Goal: Task Accomplishment & Management: Manage account settings

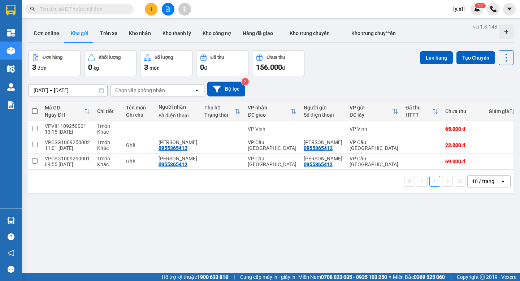
click at [455, 10] on span "ly.xtl" at bounding box center [458, 8] width 23 height 9
click at [457, 23] on li "Đăng xuất" at bounding box center [470, 23] width 46 height 12
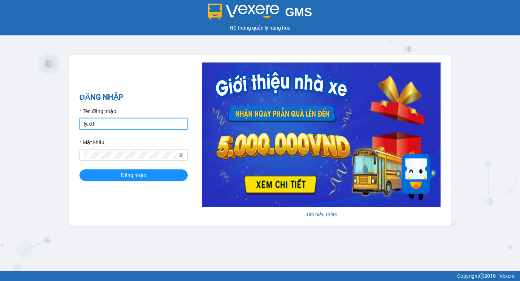
click at [103, 126] on input "ly.xtl" at bounding box center [133, 124] width 108 height 12
type input "lytran.vxr"
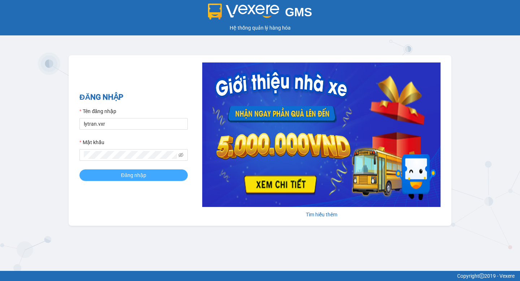
click at [125, 177] on span "Đăng nhập" at bounding box center [133, 175] width 25 height 8
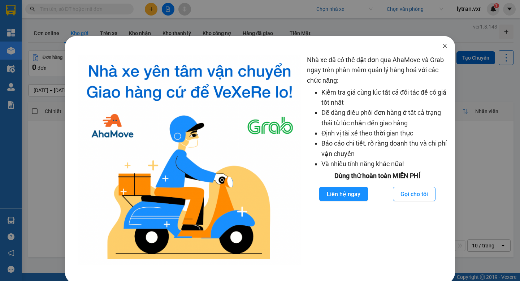
click at [443, 45] on icon "close" at bounding box center [445, 46] width 6 height 6
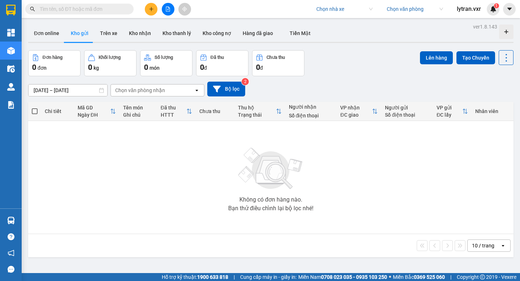
click at [329, 10] on input "search" at bounding box center [341, 9] width 51 height 11
type input "yến hùng"
click at [334, 23] on div "Yến Hùng" at bounding box center [344, 23] width 56 height 8
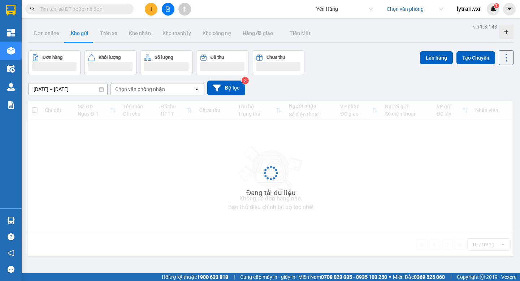
click at [89, 11] on input "text" at bounding box center [82, 9] width 85 height 8
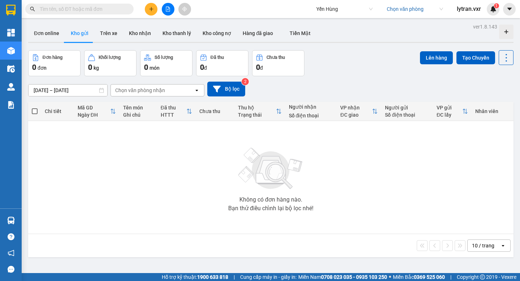
paste input "Q51109250536"
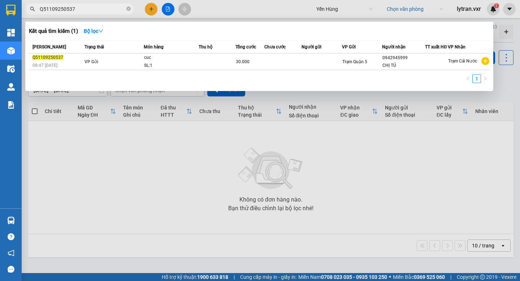
type input "Q51109250537"
click at [323, 12] on div at bounding box center [260, 140] width 520 height 281
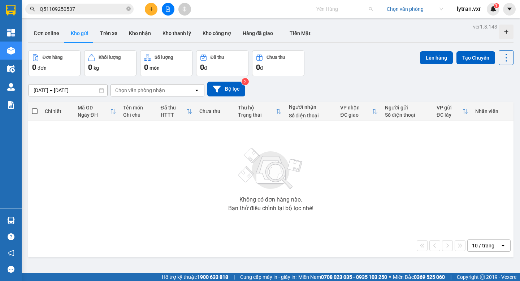
click at [323, 12] on span "Yến Hùng" at bounding box center [344, 9] width 56 height 11
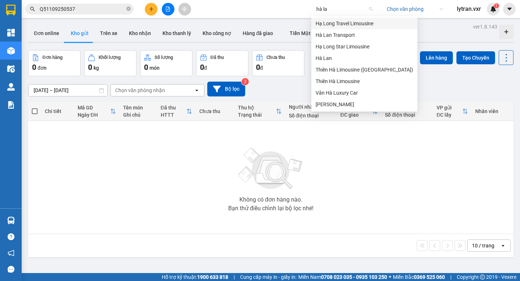
type input "[PERSON_NAME]"
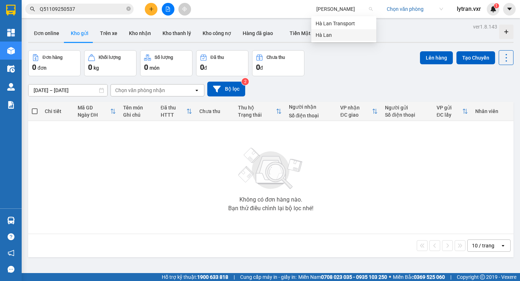
click at [329, 32] on div "Hà Lan" at bounding box center [344, 35] width 56 height 8
click at [95, 11] on input "Q51109250537" at bounding box center [82, 9] width 85 height 8
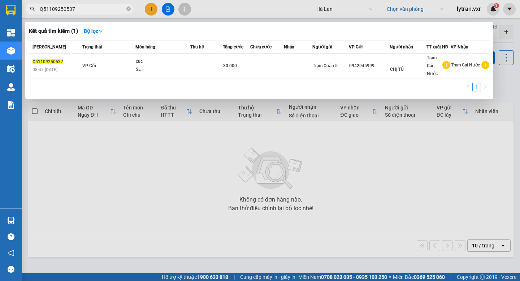
click at [95, 11] on input "Q51109250537" at bounding box center [82, 9] width 85 height 8
paste input "HG1109251108"
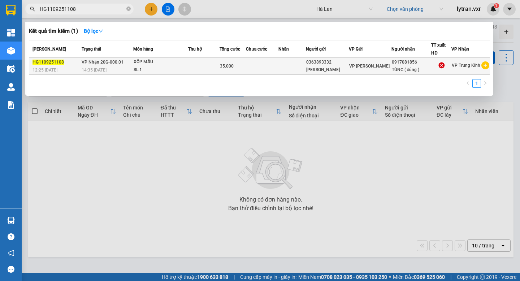
type input "HG1109251108"
click at [118, 66] on div "14:35 [DATE]" at bounding box center [107, 70] width 51 height 8
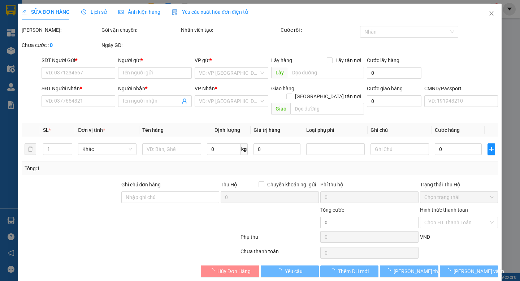
type input "0363893332"
type input "[PERSON_NAME]"
type input "0917081856"
type input "TÙNG ( đúng )"
type input "35.000"
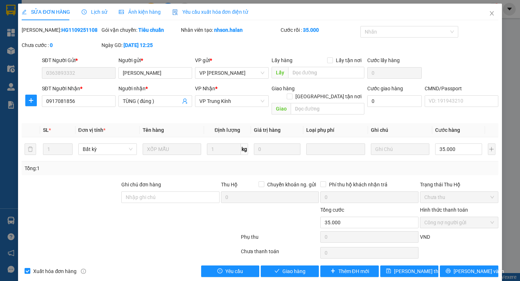
click at [96, 14] on span "Lịch sử" at bounding box center [95, 12] width 26 height 6
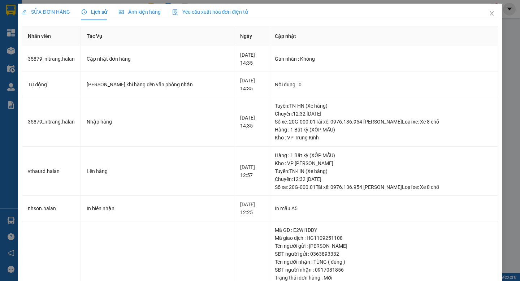
click at [210, 11] on span "Yêu cầu xuất hóa đơn điện tử" at bounding box center [210, 12] width 76 height 6
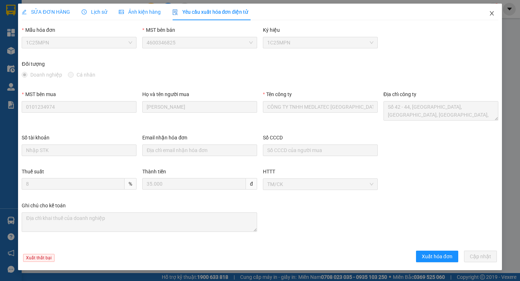
click at [494, 13] on icon "close" at bounding box center [492, 13] width 6 height 6
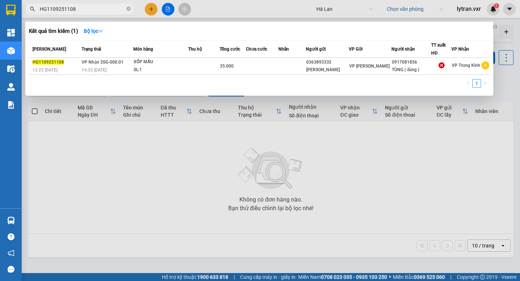
click at [96, 5] on input "HG1109251108" at bounding box center [82, 9] width 85 height 8
click at [351, 140] on div at bounding box center [260, 140] width 520 height 281
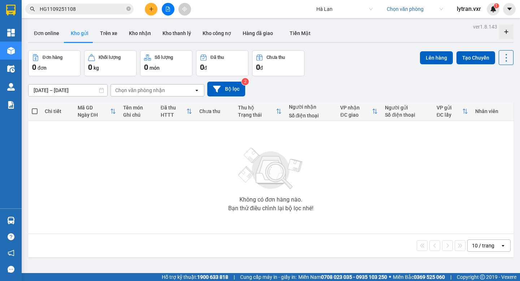
click at [430, 200] on div "Không có đơn hàng nào. Bạn thử điều chỉnh lại bộ lọc nhé!" at bounding box center [271, 177] width 478 height 108
